Goal: Task Accomplishment & Management: Use online tool/utility

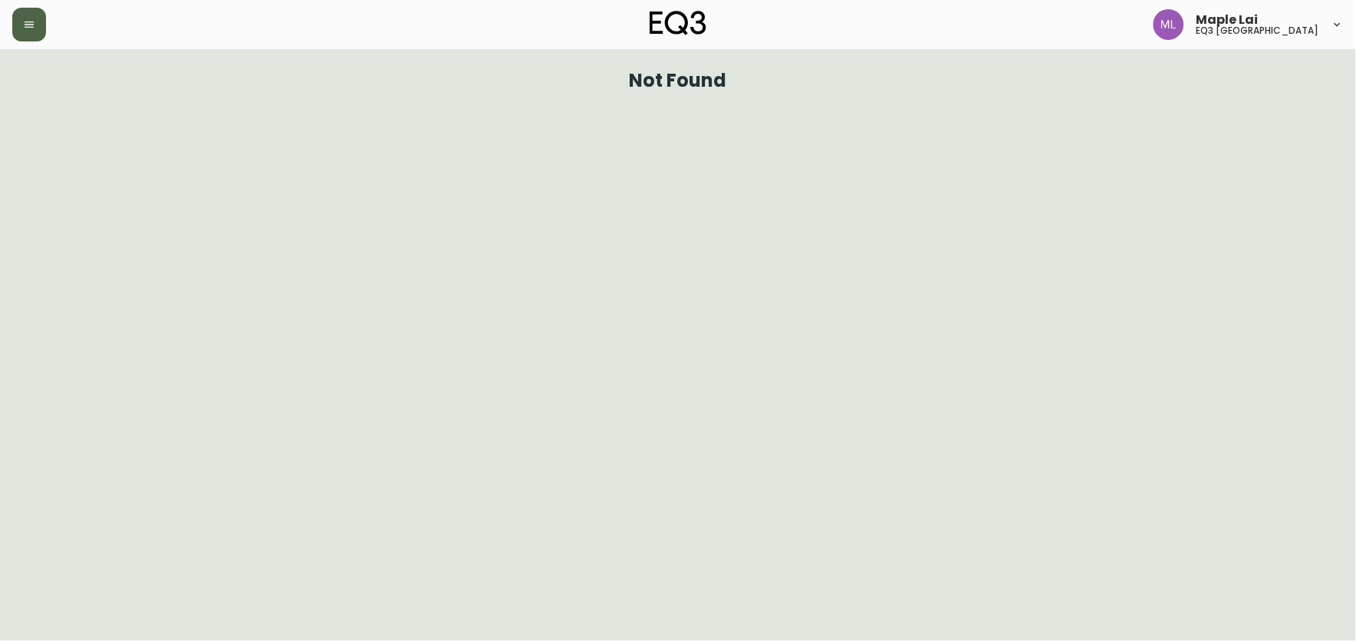
click at [29, 27] on icon "button" at bounding box center [29, 24] width 9 height 6
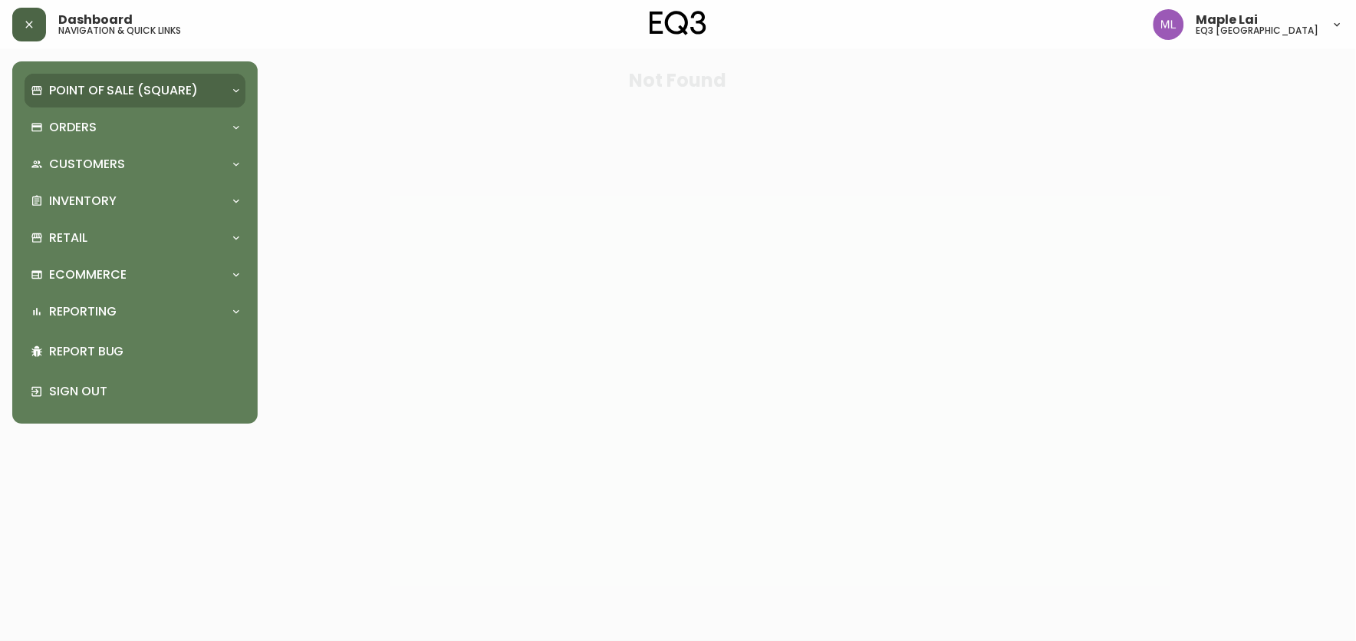
click at [143, 91] on p "Point of Sale (Square)" at bounding box center [123, 90] width 149 height 17
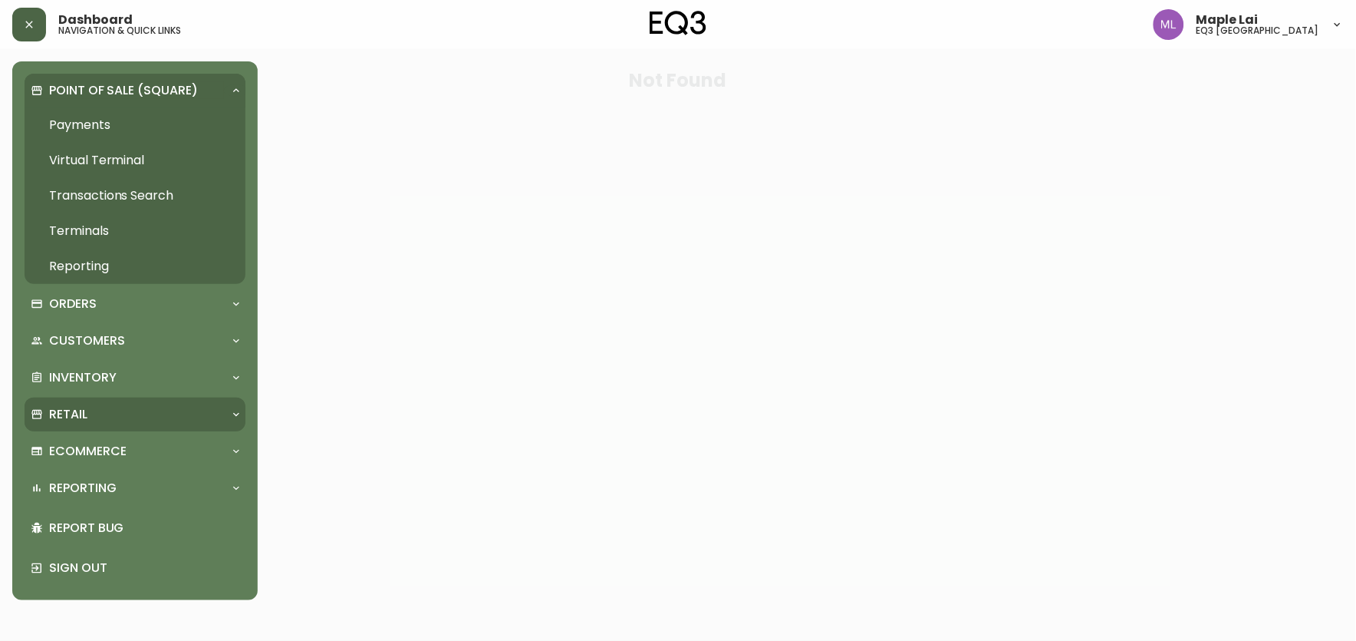
click at [87, 407] on p "Retail" at bounding box center [68, 414] width 38 height 17
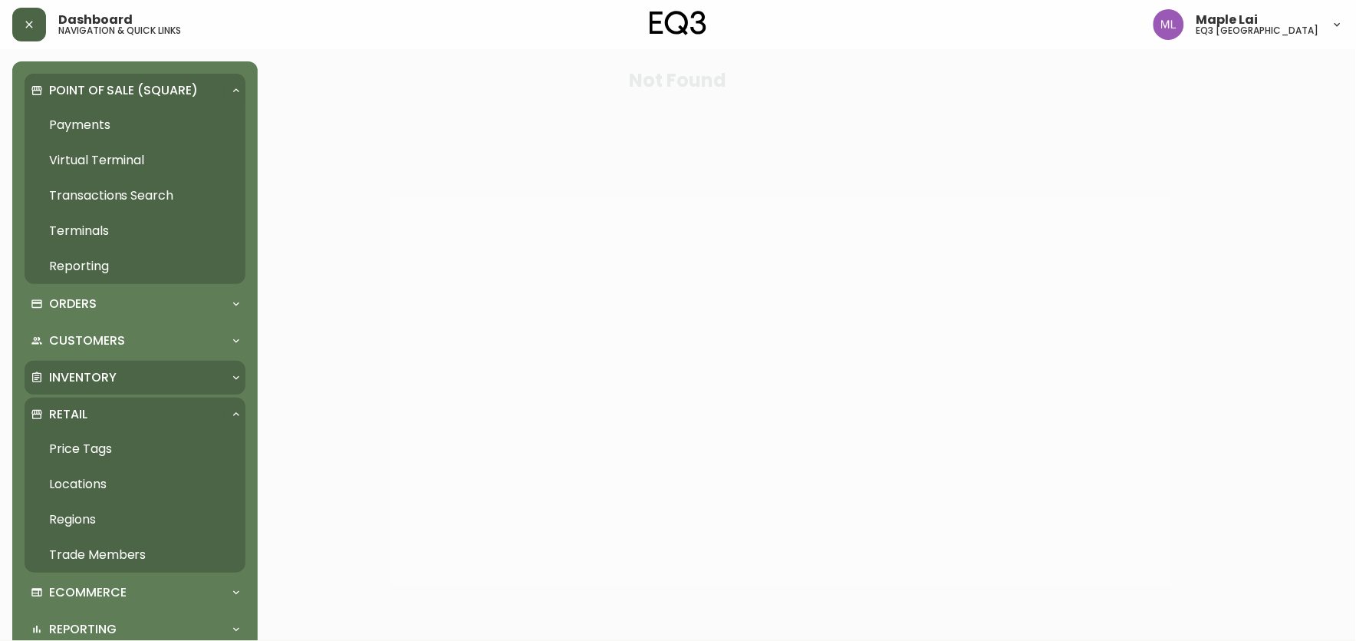
click at [160, 374] on div "Inventory" at bounding box center [127, 377] width 193 height 17
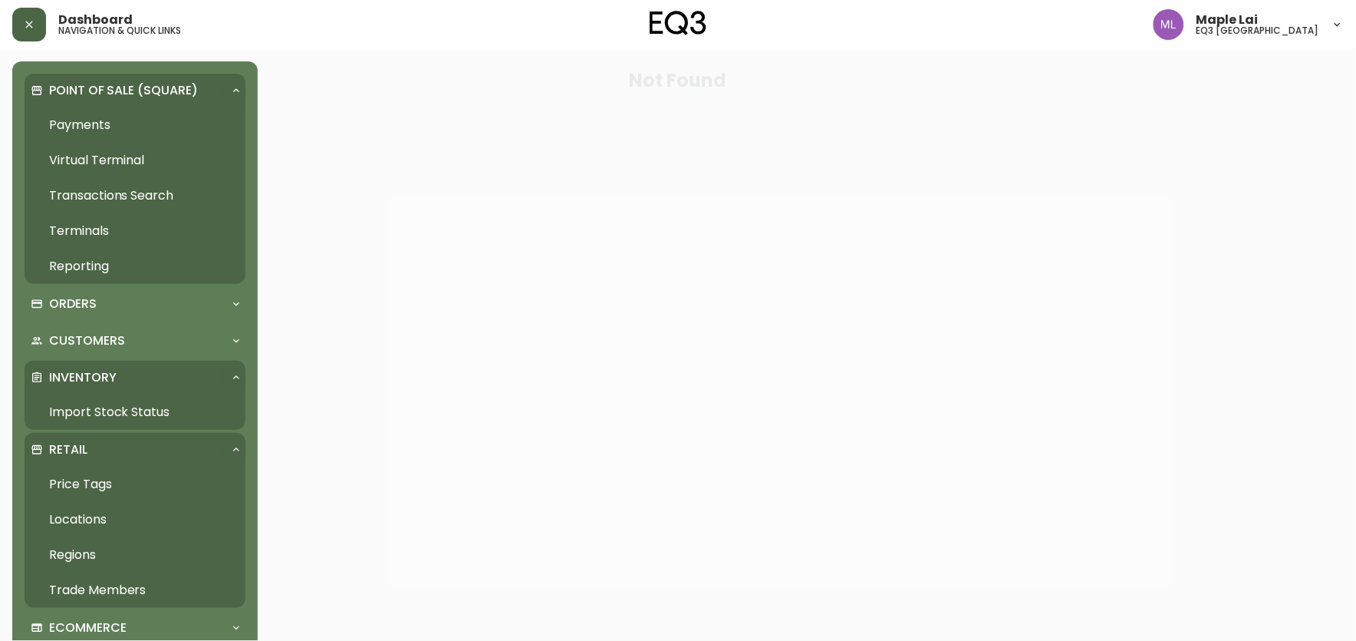
click at [104, 401] on link "Import Stock Status" at bounding box center [135, 411] width 221 height 35
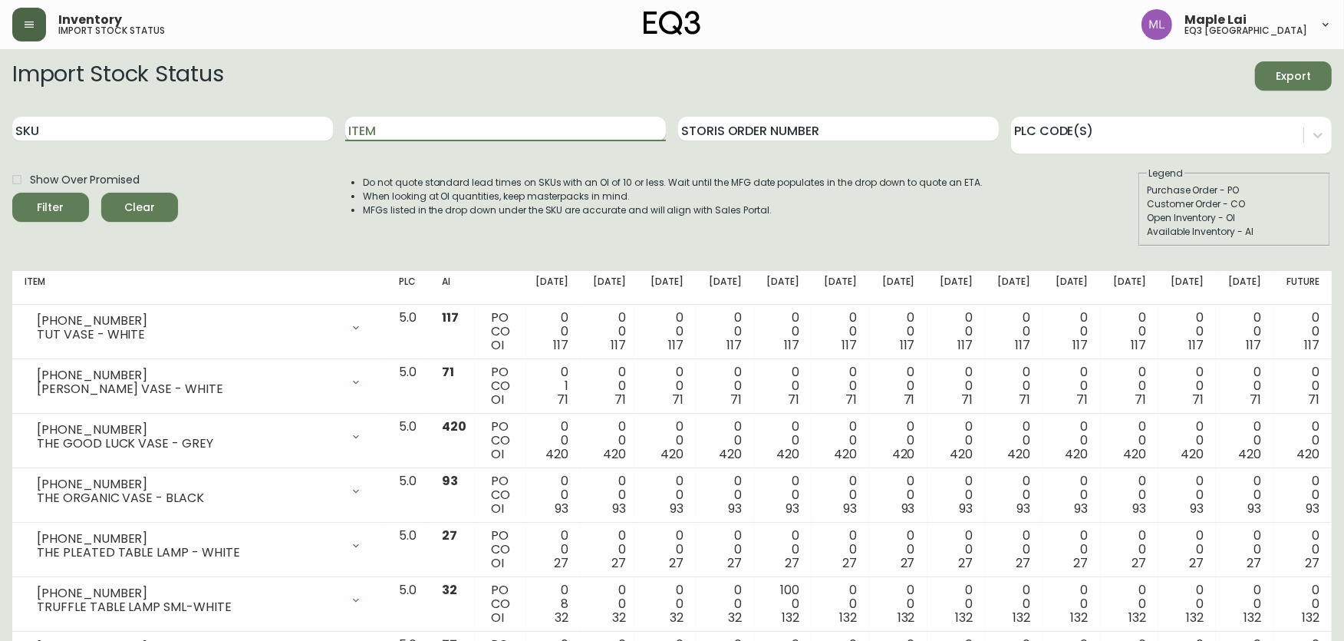
click at [414, 131] on input "Item" at bounding box center [505, 129] width 321 height 25
click at [12, 193] on button "Filter" at bounding box center [50, 207] width 77 height 29
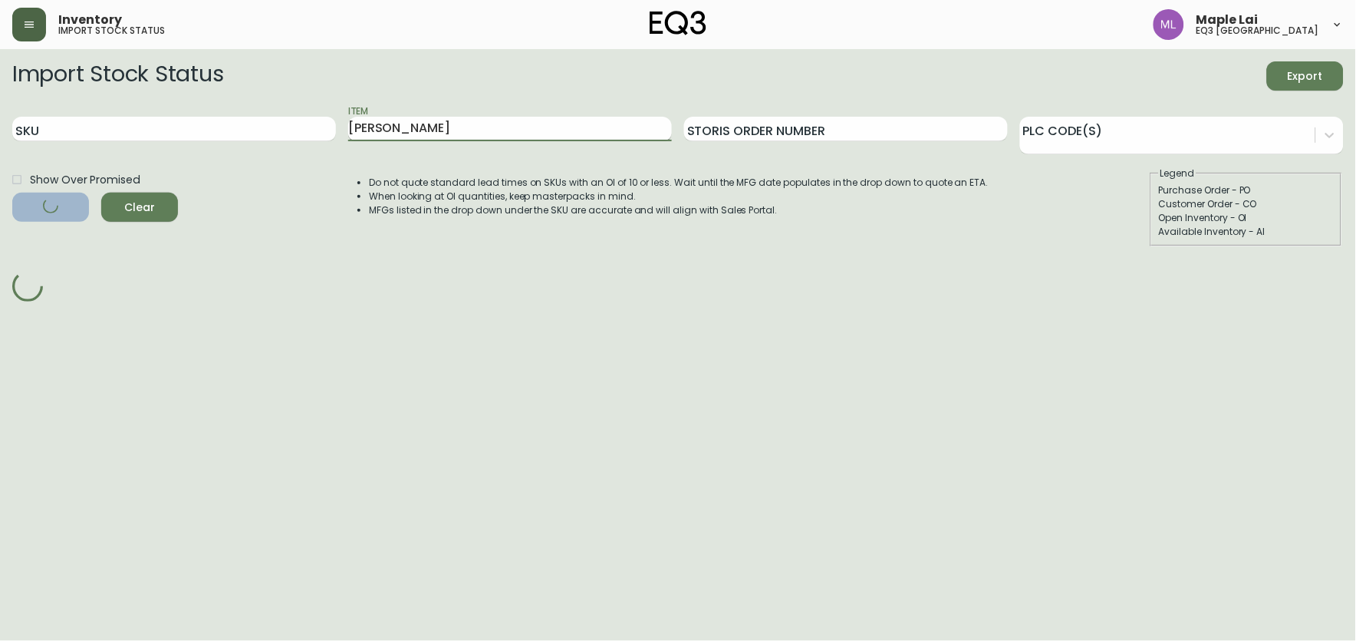
click at [12, 193] on button "Filter" at bounding box center [50, 207] width 77 height 29
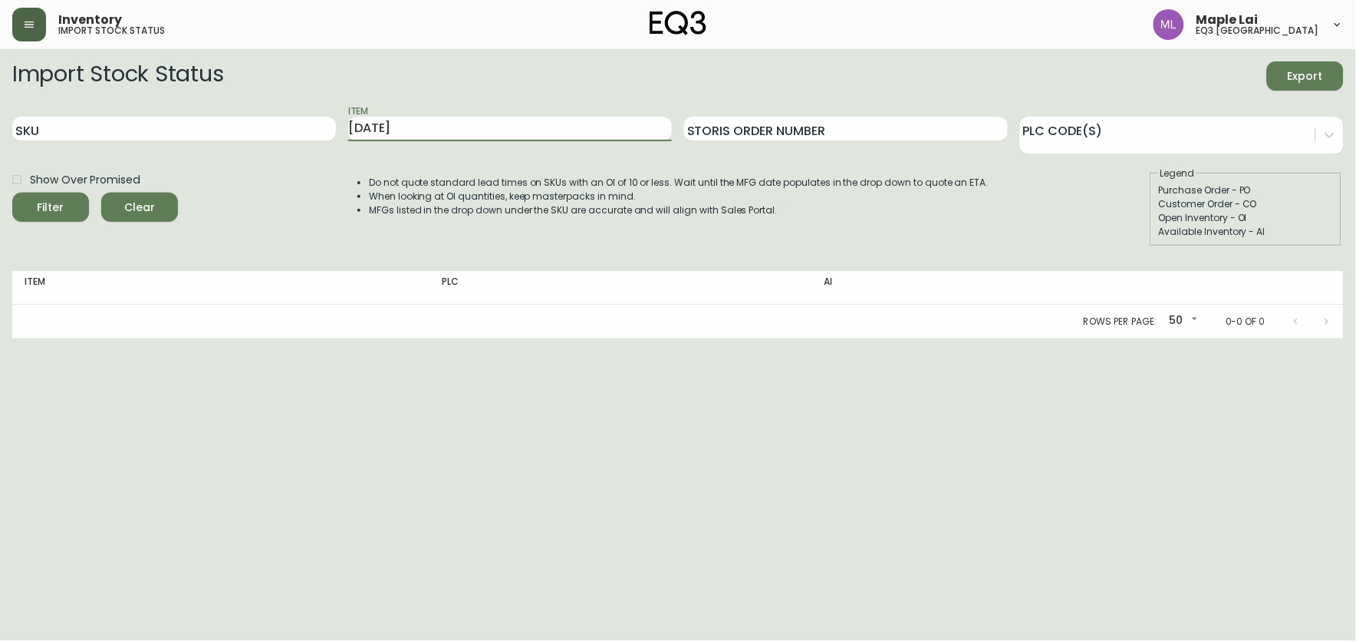
type input "[DATE]"
click at [12, 193] on button "Filter" at bounding box center [50, 207] width 77 height 29
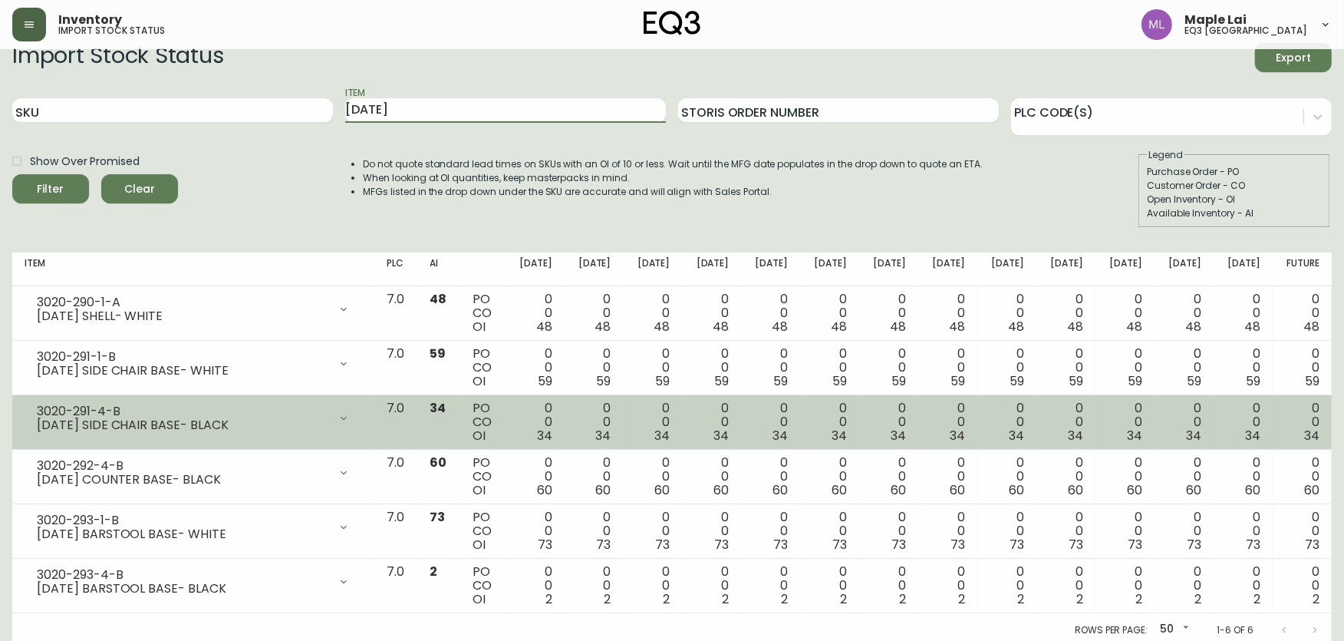
scroll to position [24, 0]
